Goal: Information Seeking & Learning: Check status

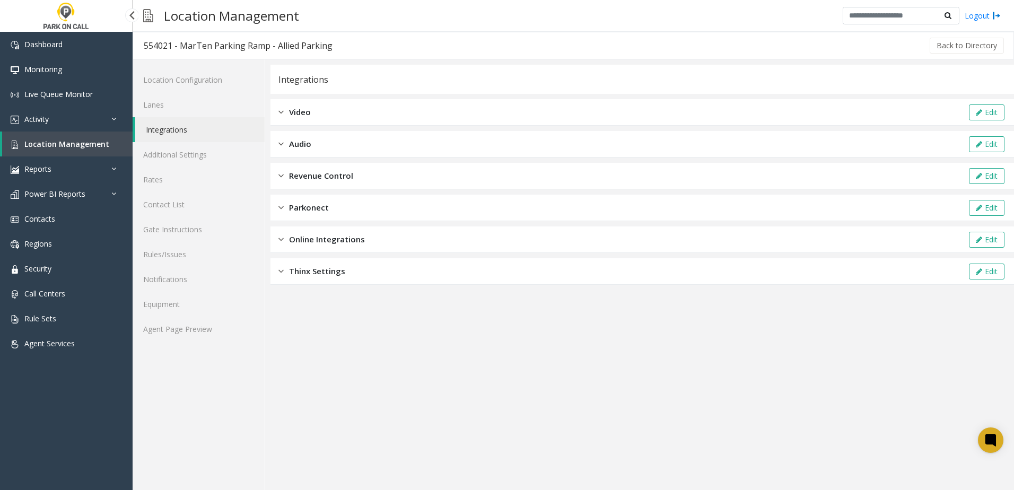
click at [51, 142] on span "Location Management" at bounding box center [66, 144] width 85 height 10
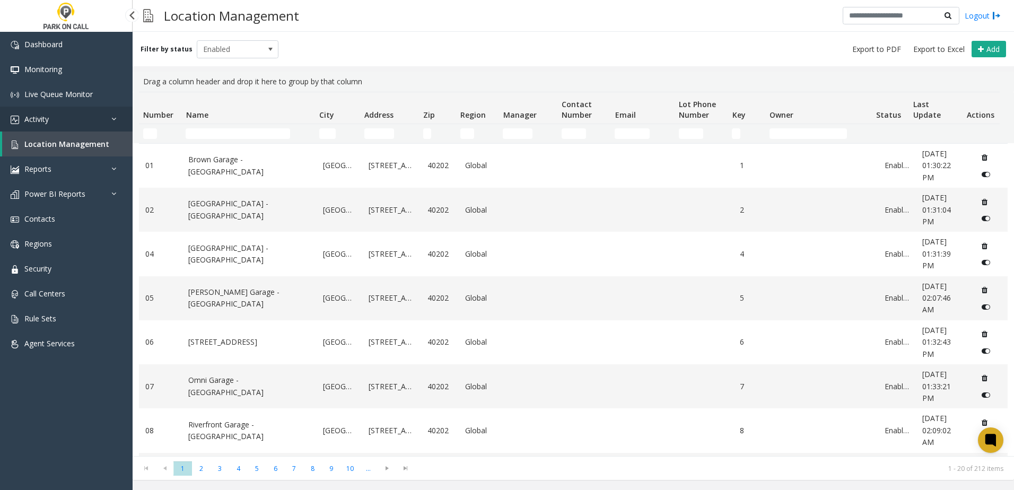
click at [60, 112] on link "Activity" at bounding box center [66, 119] width 133 height 25
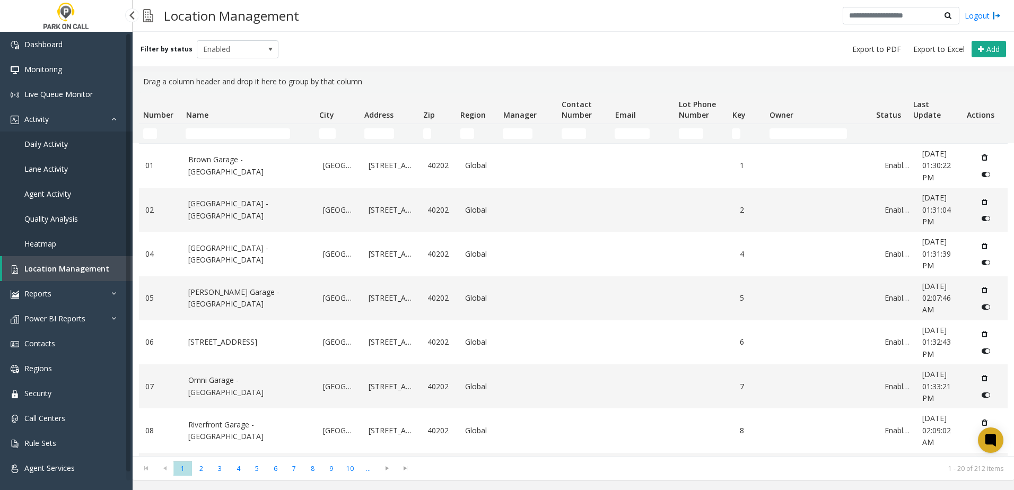
click at [57, 137] on link "Daily Activity" at bounding box center [66, 144] width 133 height 25
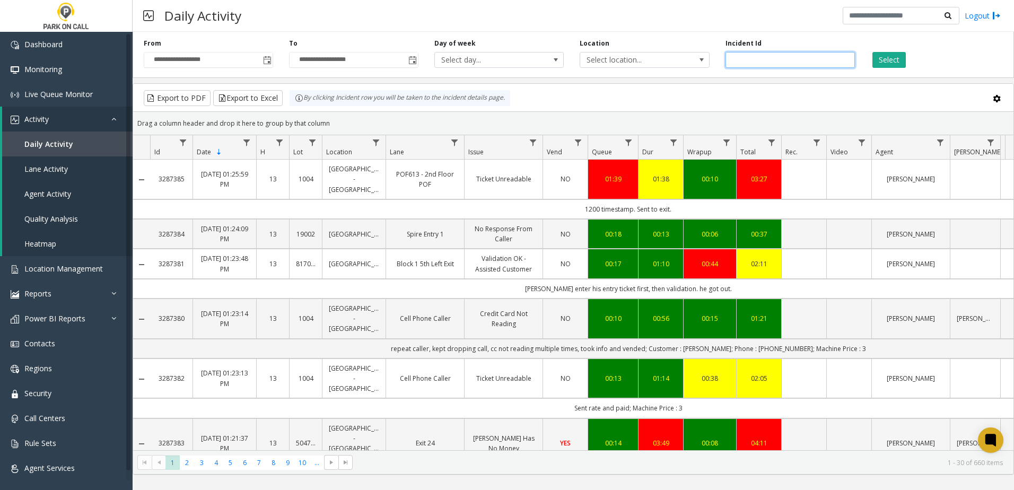
click at [756, 62] on input "number" at bounding box center [790, 60] width 129 height 16
type input "*******"
click at [903, 62] on button "Select" at bounding box center [889, 60] width 33 height 16
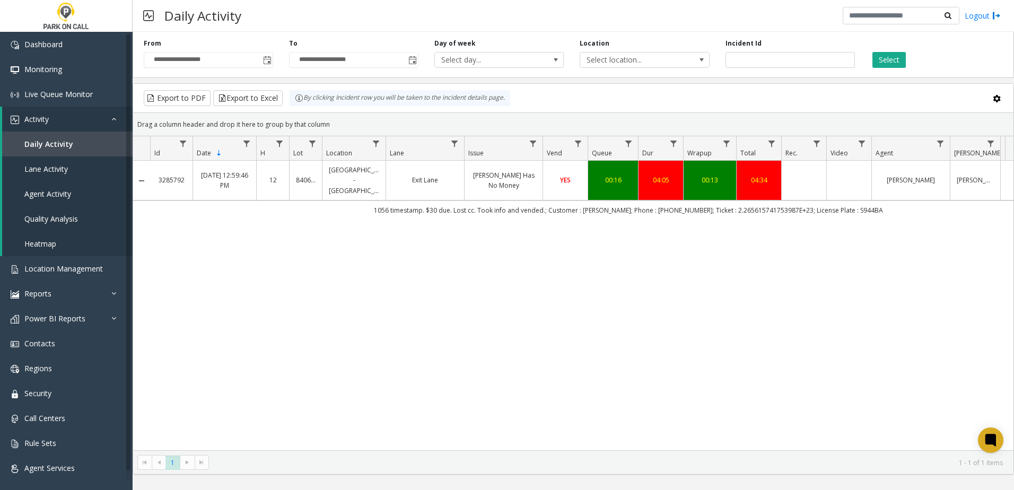
click at [810, 170] on td "Data table" at bounding box center [803, 181] width 45 height 40
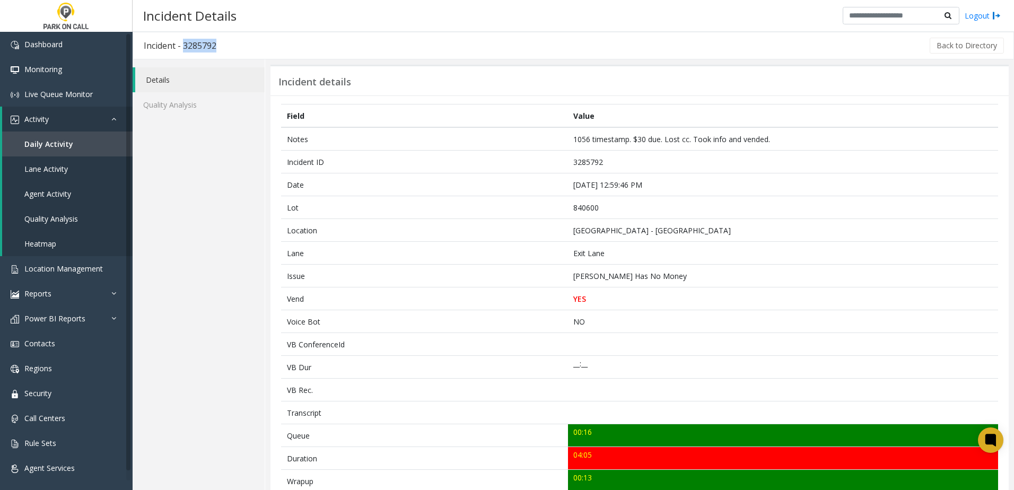
drag, startPoint x: 223, startPoint y: 44, endPoint x: 184, endPoint y: 46, distance: 38.8
click at [184, 46] on h3 "Incident - 3285792" at bounding box center [180, 45] width 94 height 24
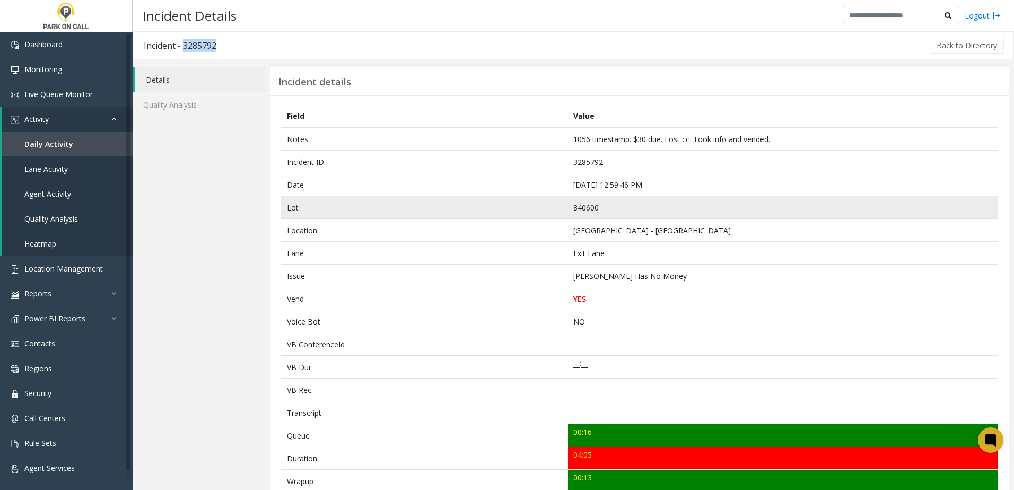
copy h3 "3285792"
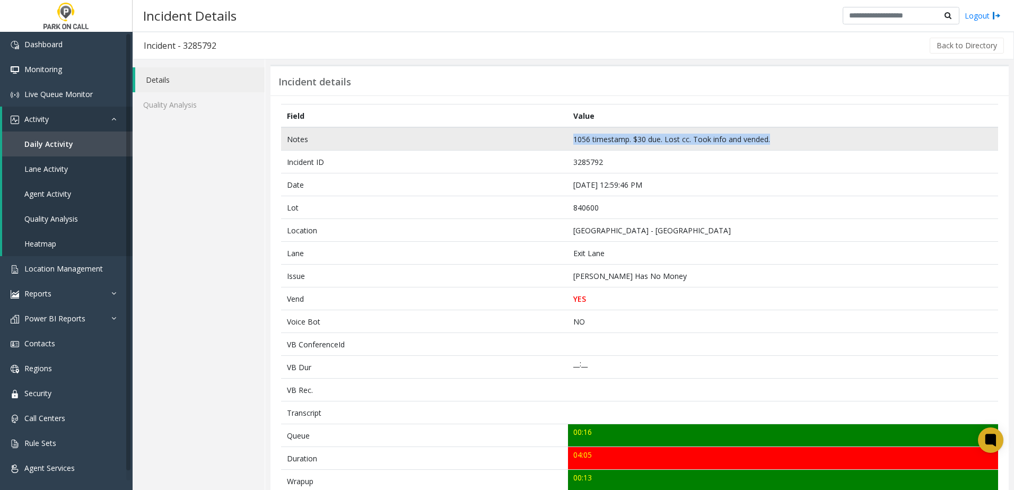
drag, startPoint x: 779, startPoint y: 141, endPoint x: 568, endPoint y: 138, distance: 211.1
click at [568, 138] on td "1056 timestamp. $30 due. Lost cc. Took info and vended." at bounding box center [783, 138] width 430 height 23
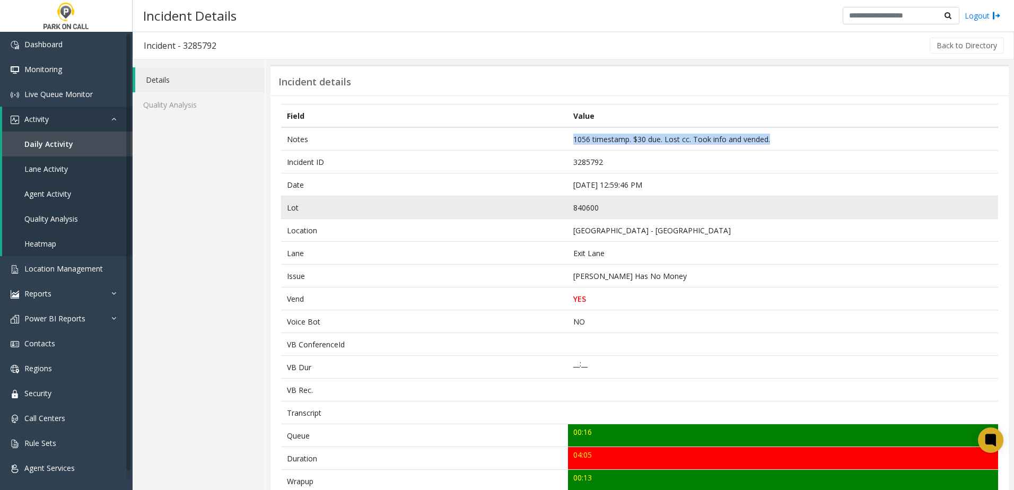
copy td "1056 timestamp. $30 due. Lost cc. Took info and vended."
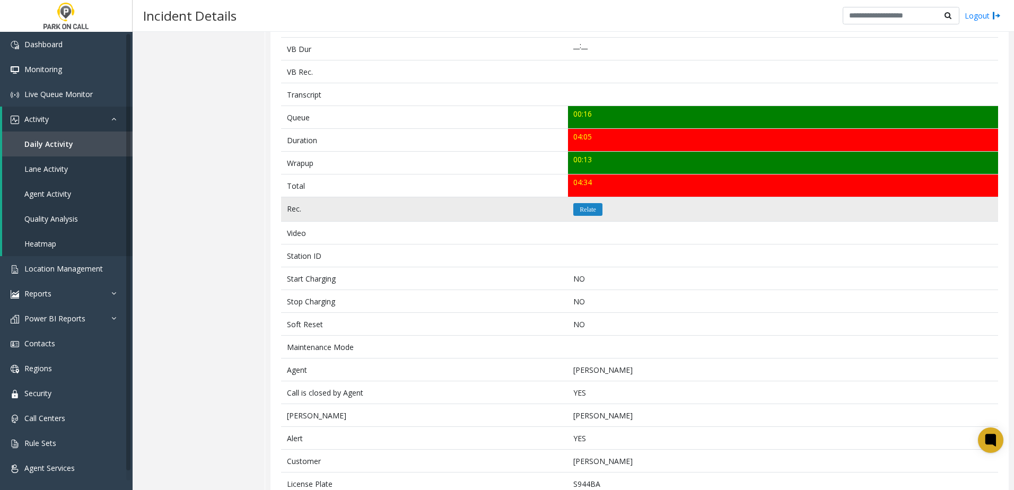
scroll to position [392, 0]
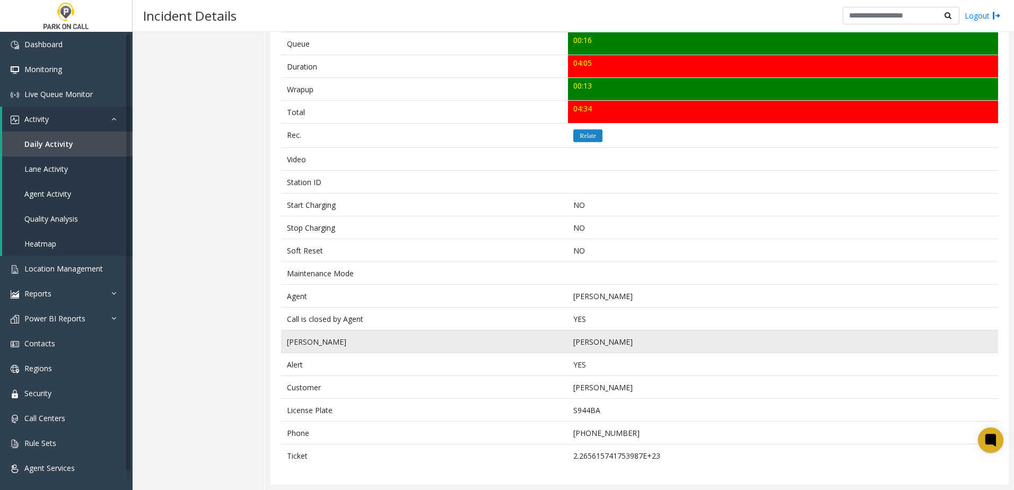
drag, startPoint x: 640, startPoint y: 341, endPoint x: 556, endPoint y: 344, distance: 83.3
click at [556, 344] on tr "[PERSON_NAME] [PERSON_NAME]" at bounding box center [639, 341] width 717 height 23
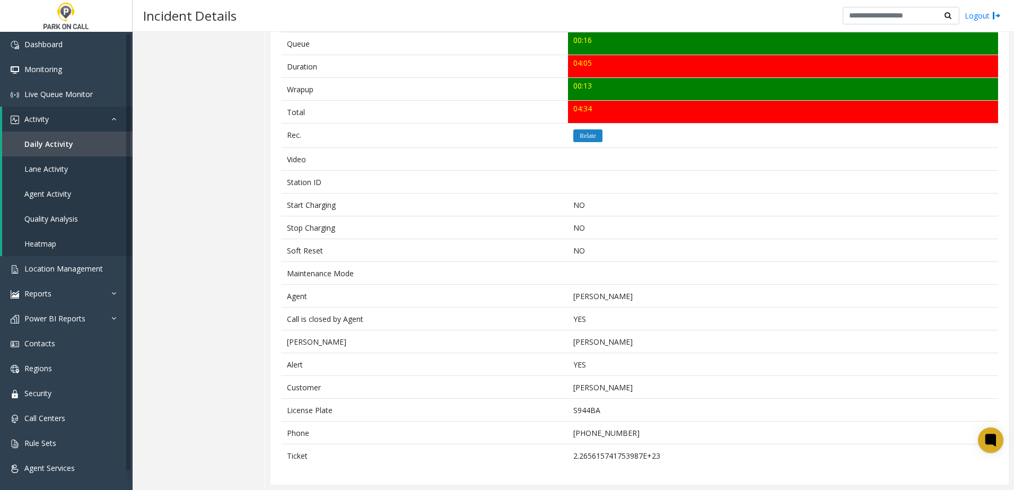
copy tr "[PERSON_NAME]"
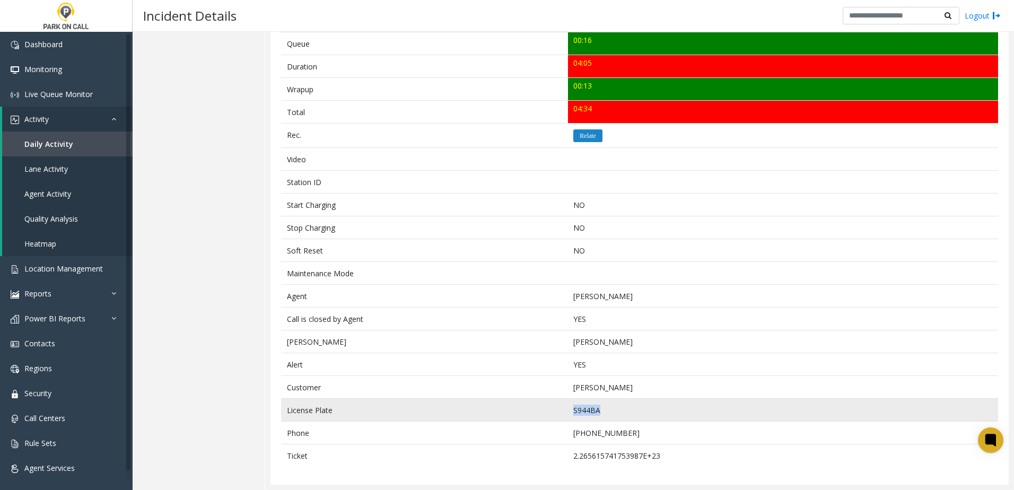
drag, startPoint x: 602, startPoint y: 411, endPoint x: 568, endPoint y: 410, distance: 33.4
click at [568, 410] on td "S944BA" at bounding box center [783, 410] width 430 height 23
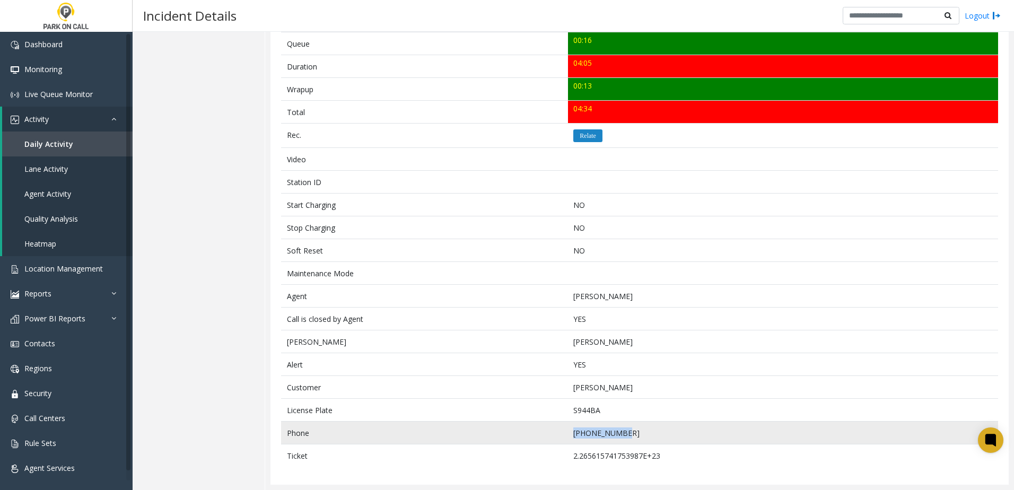
drag, startPoint x: 634, startPoint y: 430, endPoint x: 571, endPoint y: 433, distance: 62.7
click at [571, 433] on td "[PHONE_NUMBER]" at bounding box center [783, 433] width 430 height 23
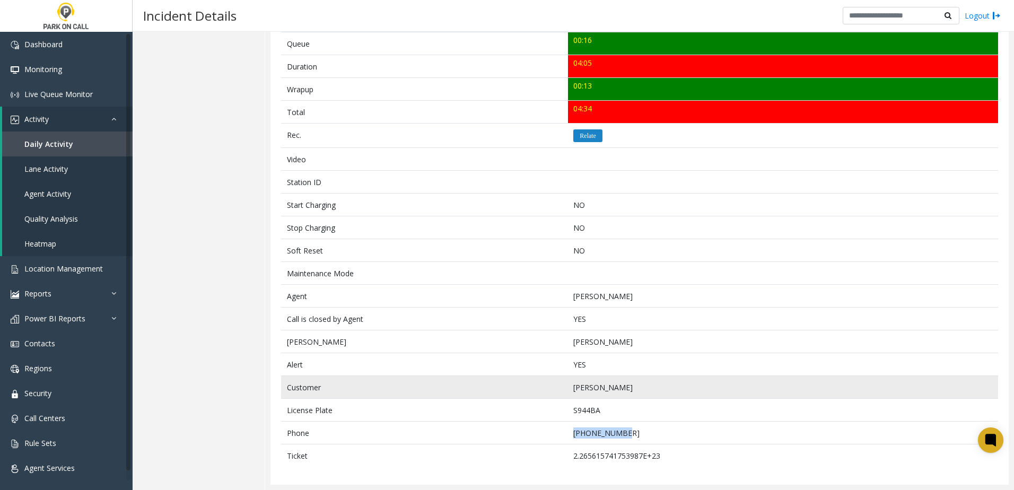
copy td "[PHONE_NUMBER]"
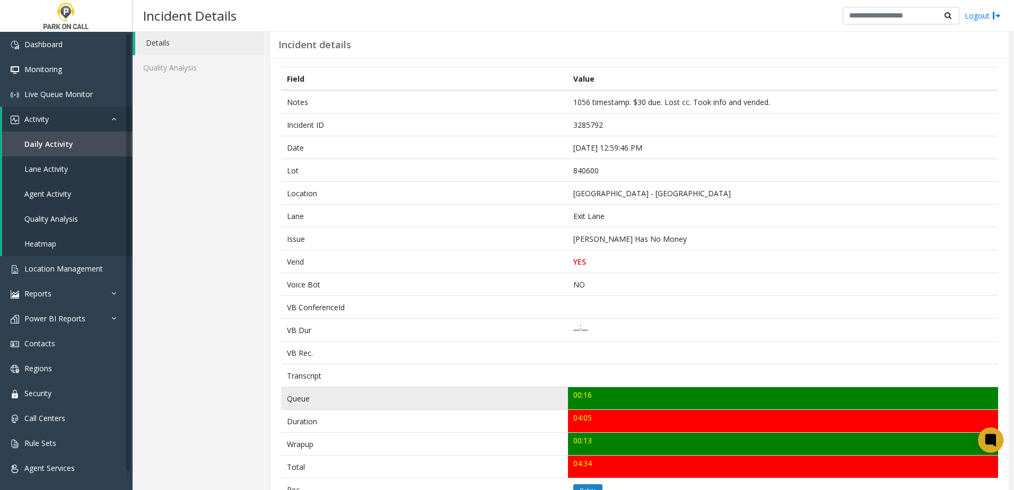
scroll to position [0, 0]
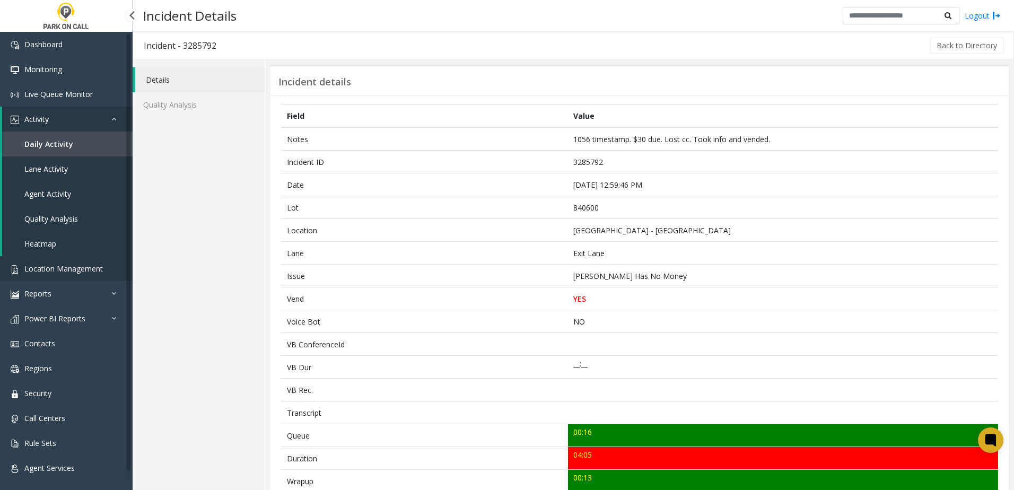
click at [71, 269] on span "Location Management" at bounding box center [63, 269] width 79 height 10
